Goal: Task Accomplishment & Management: Complete application form

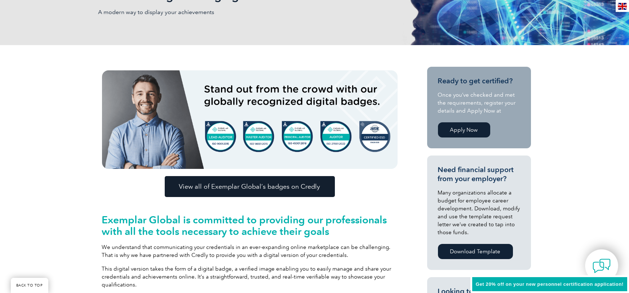
scroll to position [212, 0]
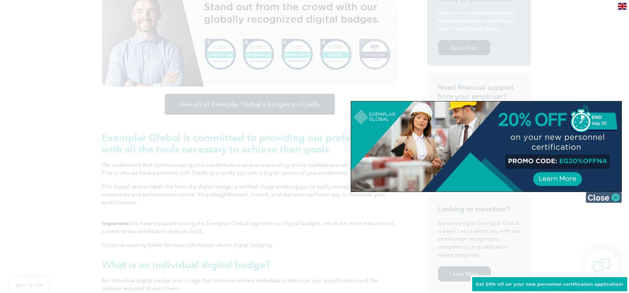
click at [611, 199] on img at bounding box center [604, 197] width 36 height 11
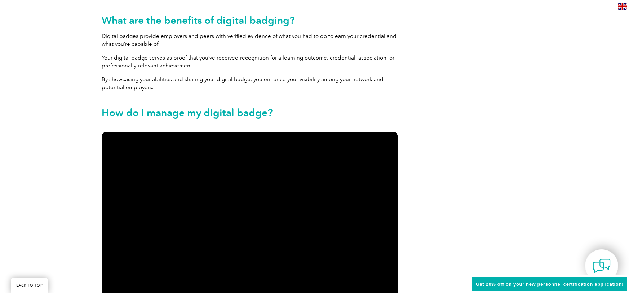
scroll to position [423, 0]
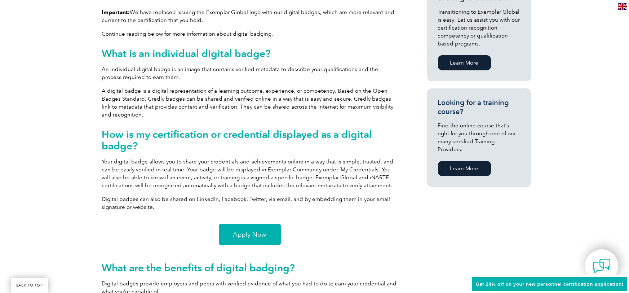
click at [252, 231] on span "Apply Now" at bounding box center [249, 234] width 33 height 6
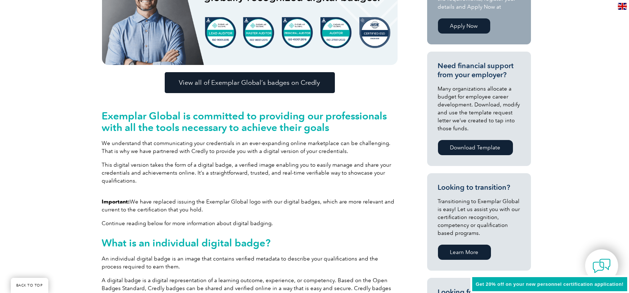
scroll to position [223, 0]
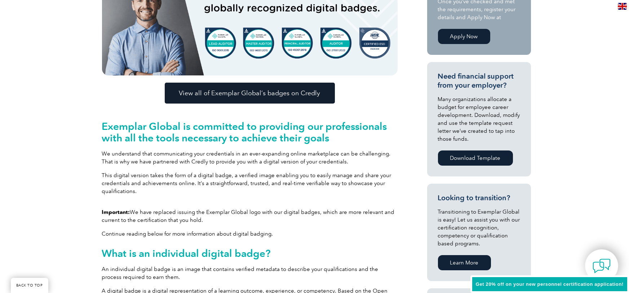
click at [237, 85] on link "View all of Exemplar Global’s badges on Credly" at bounding box center [250, 93] width 170 height 21
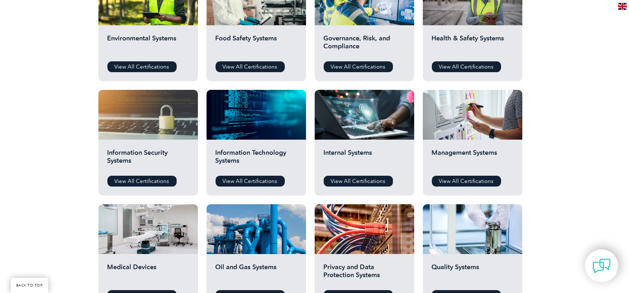
scroll to position [158, 0]
